Goal: Task Accomplishment & Management: Manage account settings

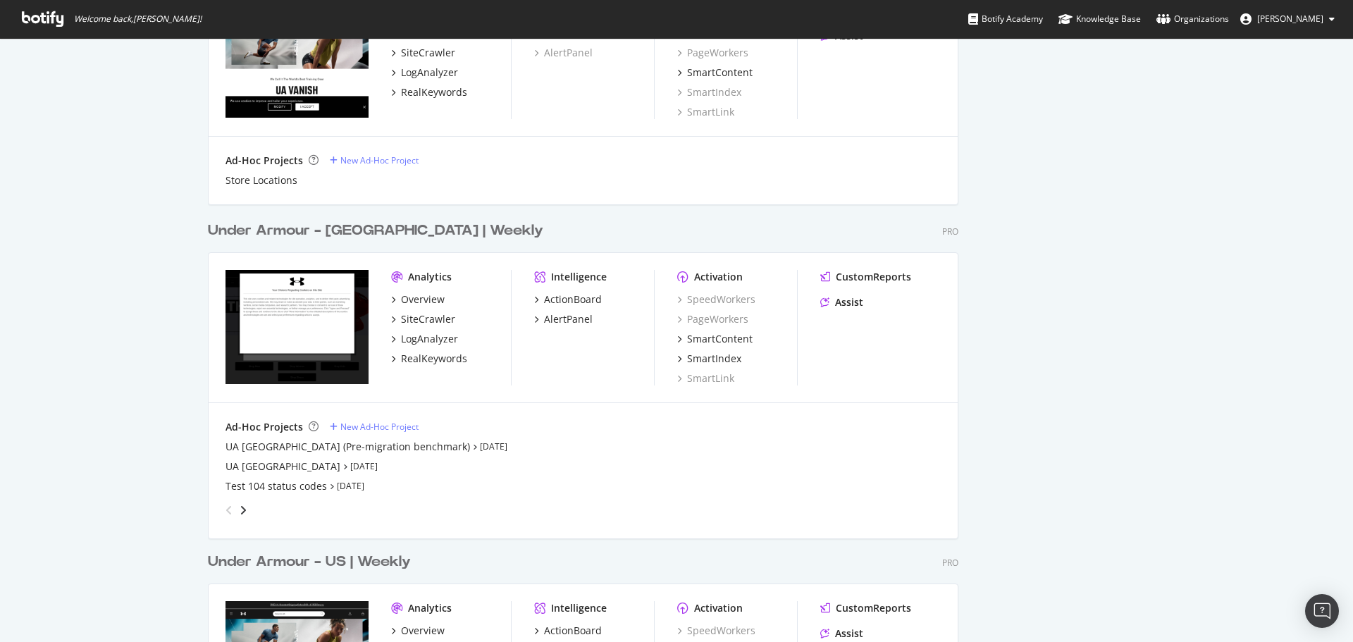
scroll to position [2191, 0]
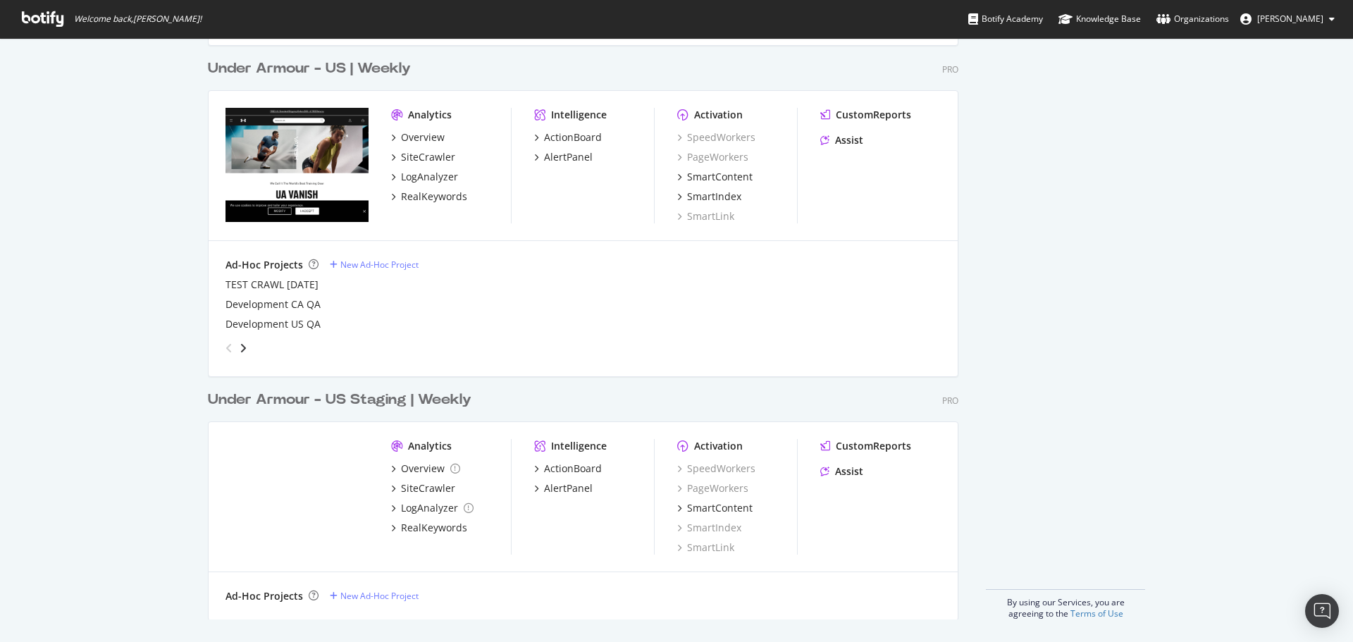
click at [1329, 22] on icon at bounding box center [1332, 19] width 6 height 8
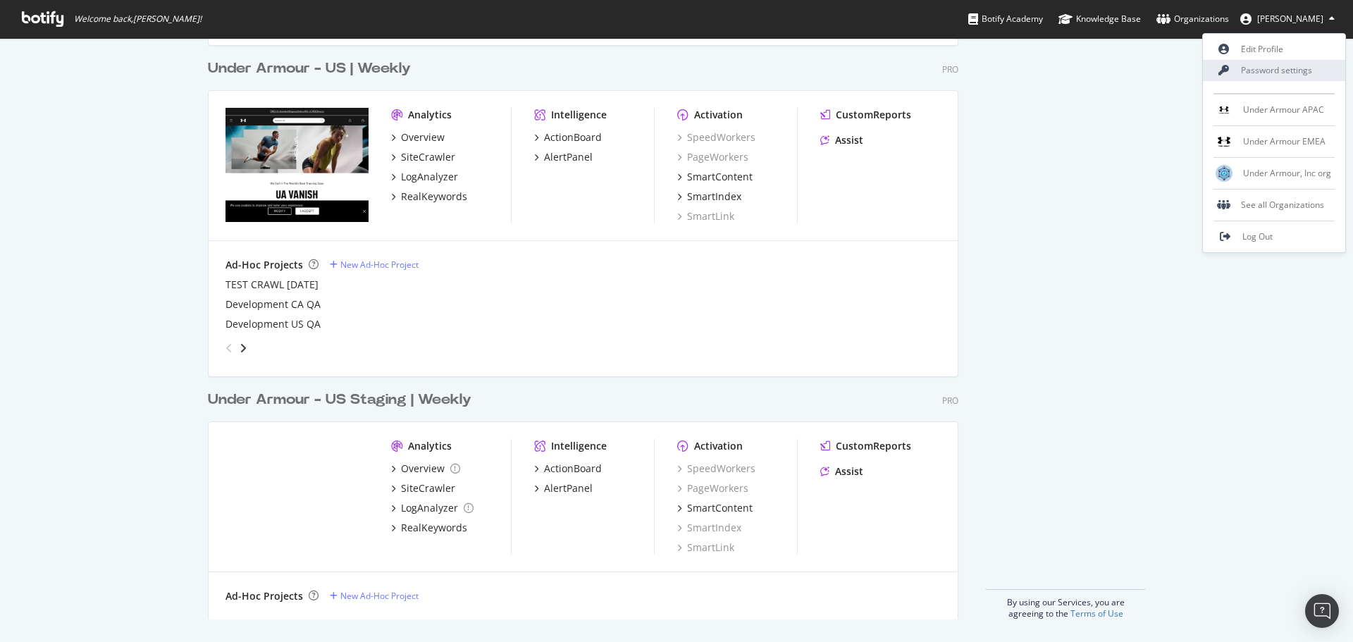
click at [1284, 71] on link "Password settings" at bounding box center [1274, 70] width 142 height 21
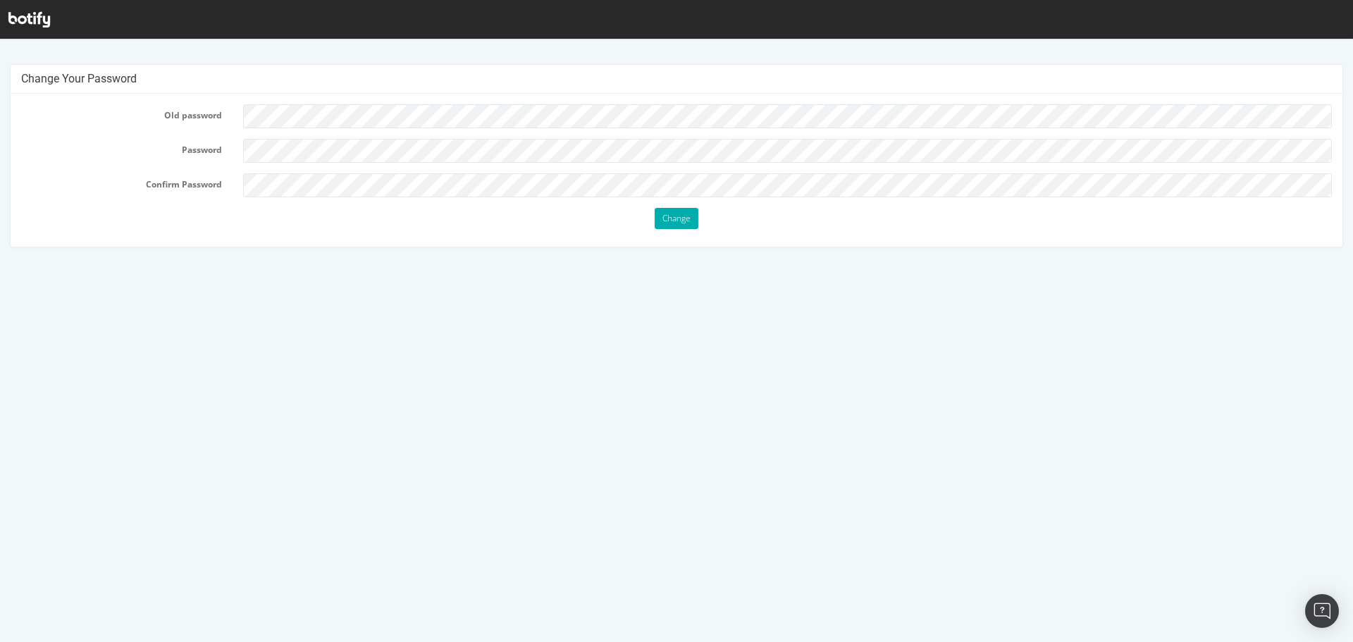
click at [362, 261] on html "Change Your Password Old password Password Confirm Password Change" at bounding box center [676, 149] width 1353 height 226
click at [900, 261] on html "Change Your Password Old password Password Confirm Password Change" at bounding box center [676, 149] width 1353 height 226
click at [246, 261] on html "Change Your Password Old password Password Confirm Password Change" at bounding box center [676, 149] width 1353 height 226
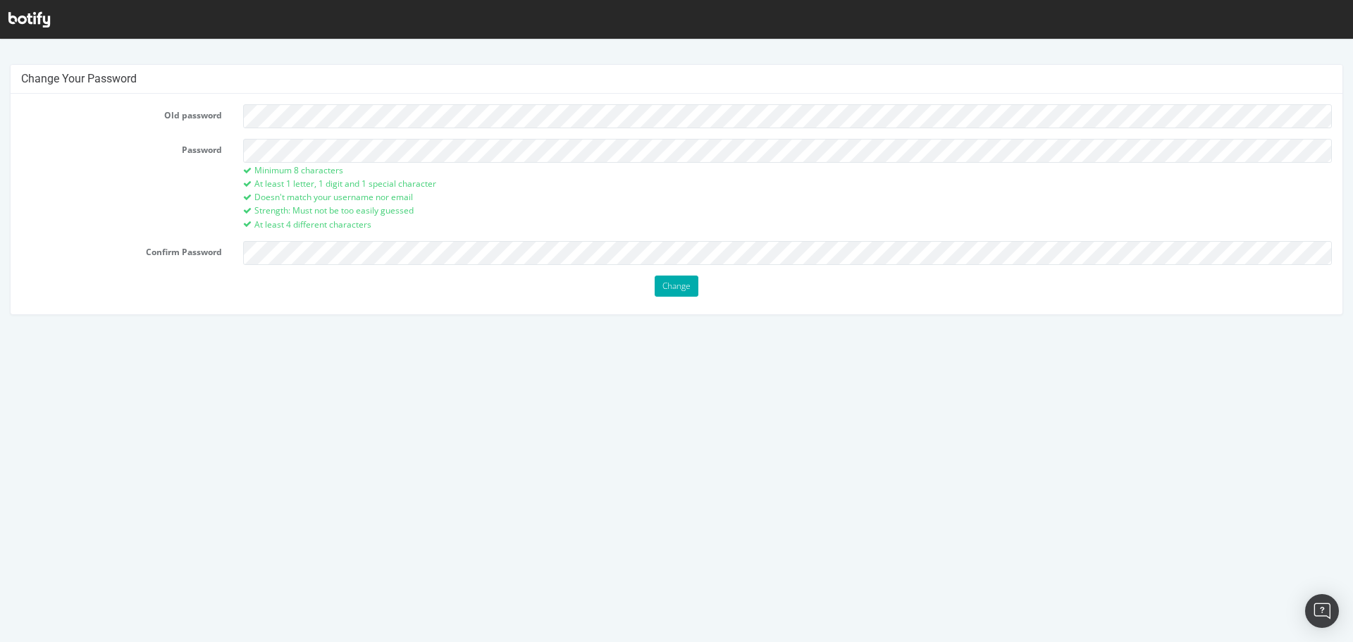
click at [211, 329] on html "Change Your Password Old password Password Minimum 8 characters At least 1 lett…" at bounding box center [676, 182] width 1353 height 293
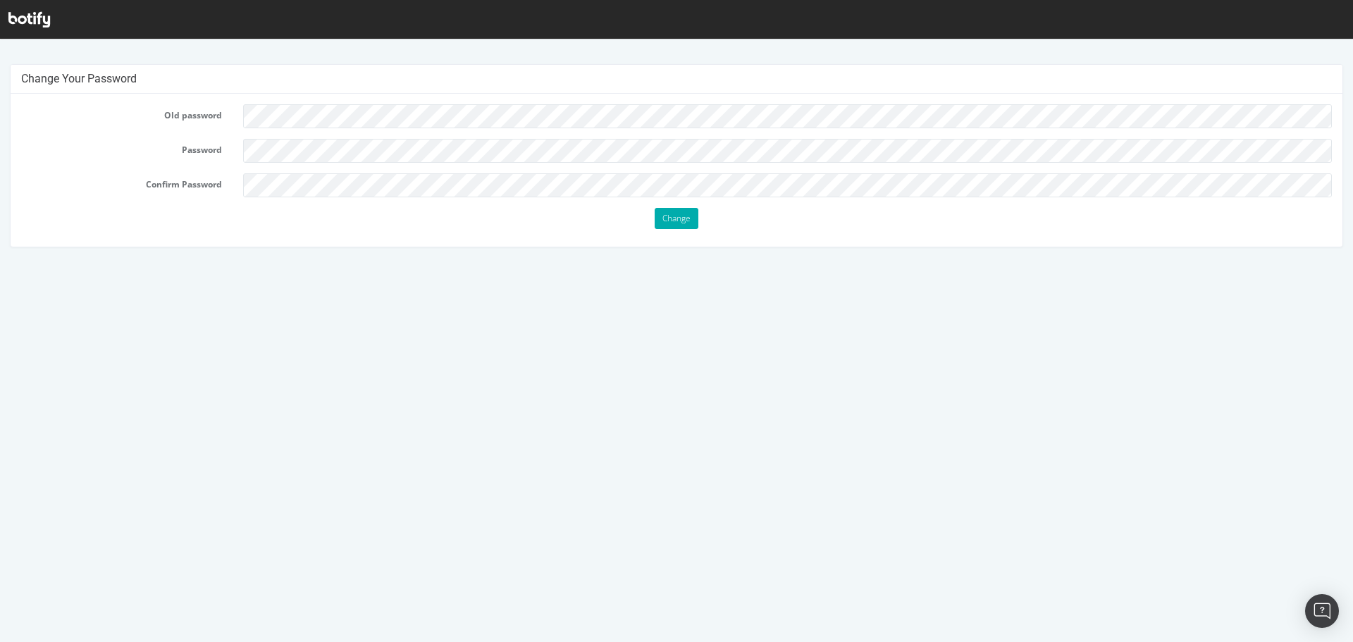
click at [192, 261] on html "Change Your Password Old password Password Confirm Password Change" at bounding box center [676, 149] width 1353 height 226
click at [681, 219] on input "Change" at bounding box center [677, 218] width 44 height 21
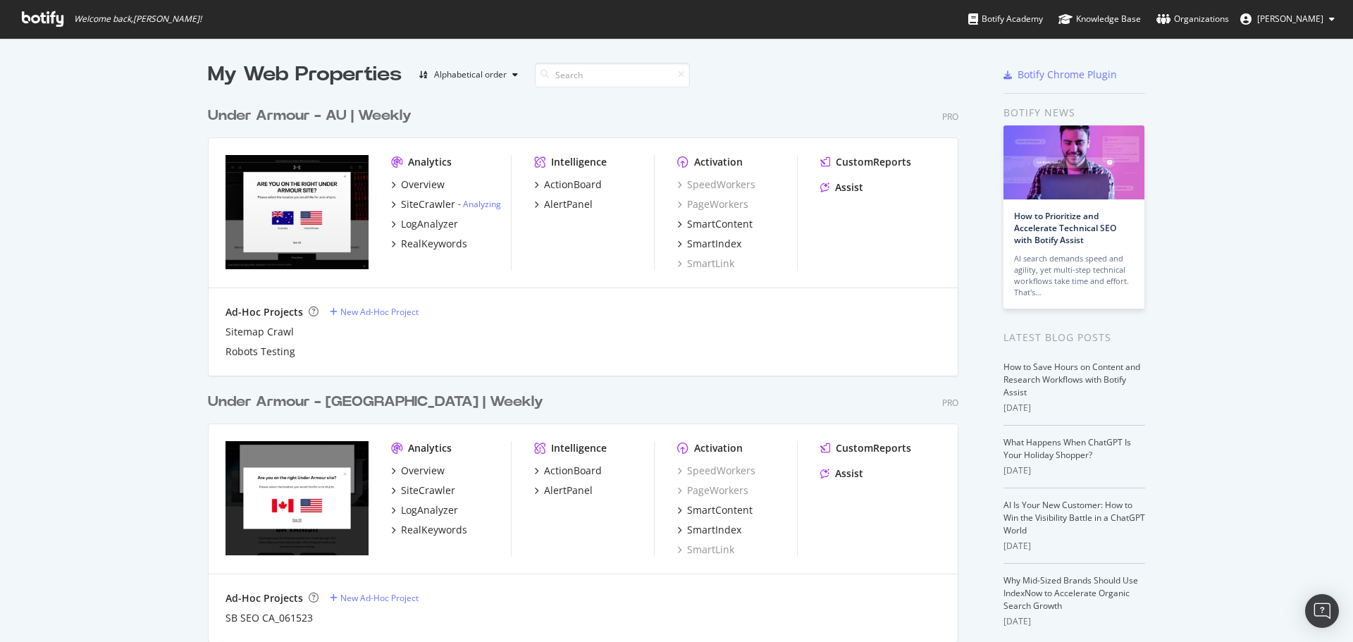
scroll to position [2711, 751]
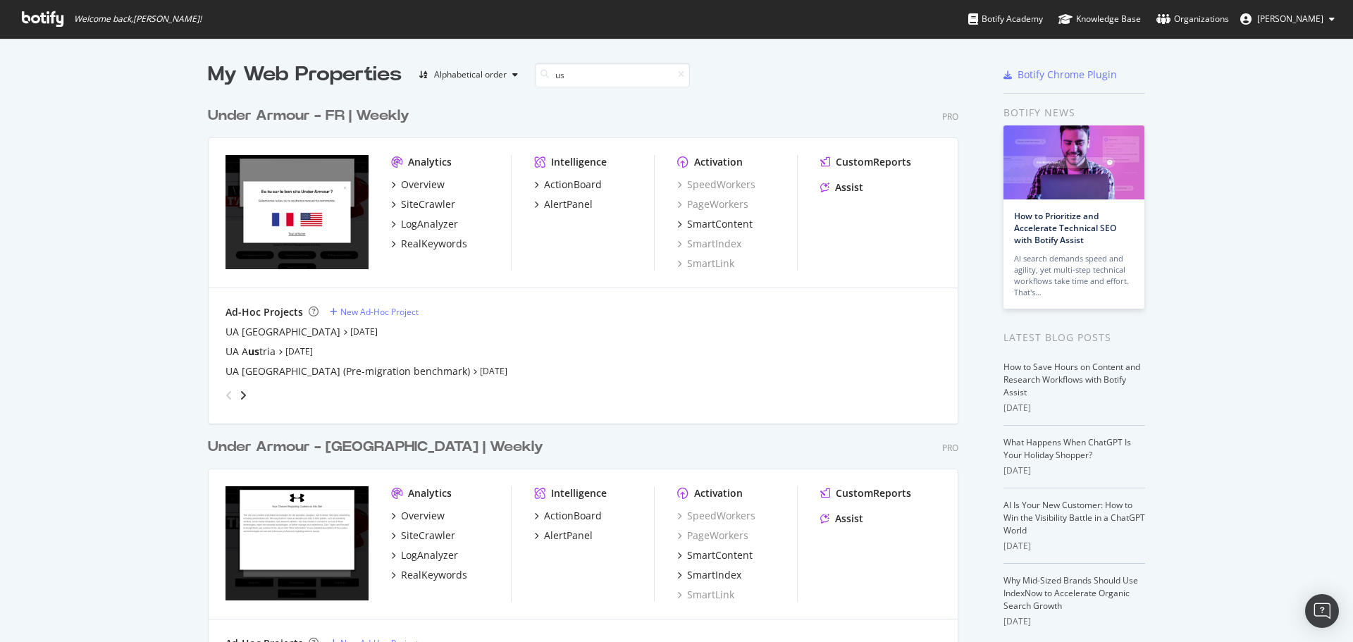
type input "us"
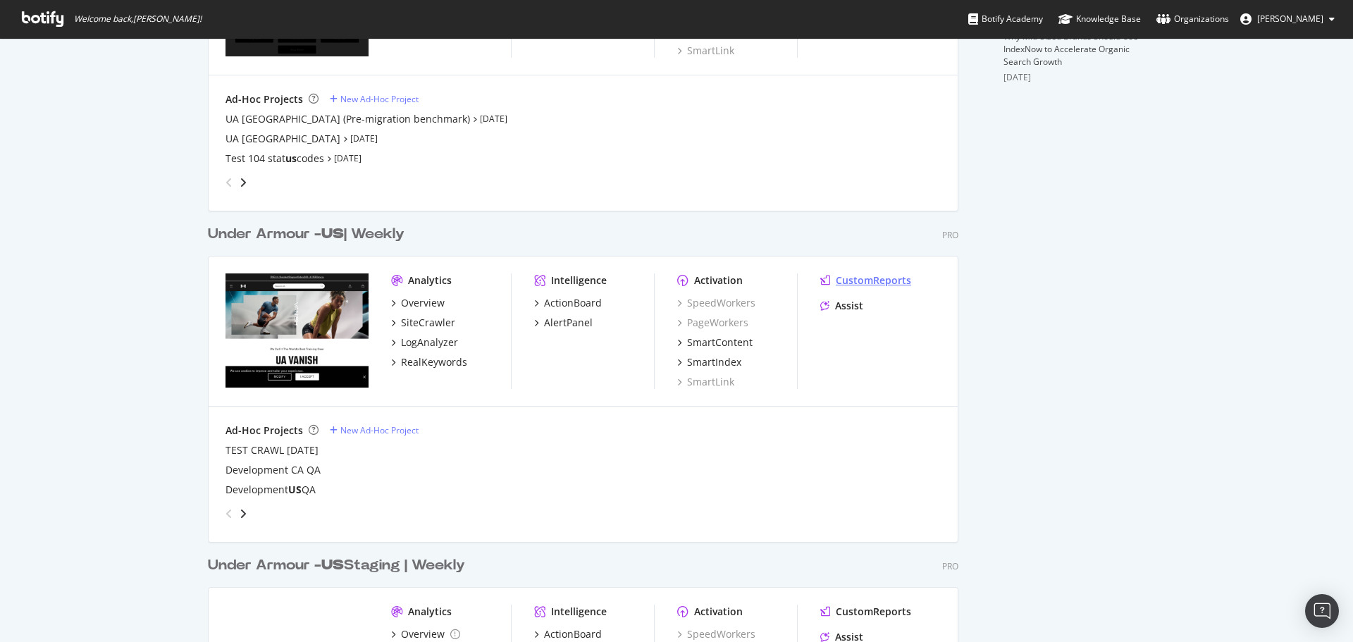
scroll to position [546, 0]
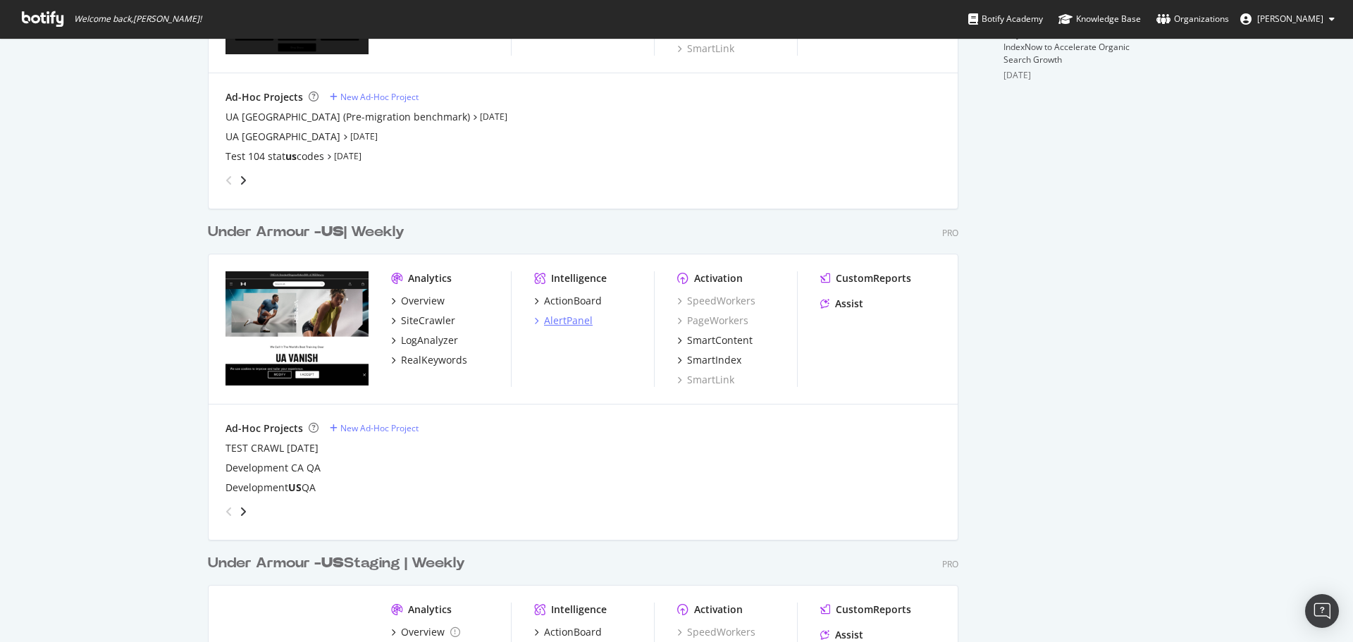
click at [563, 322] on div "AlertPanel" at bounding box center [568, 321] width 49 height 14
